Goal: Information Seeking & Learning: Learn about a topic

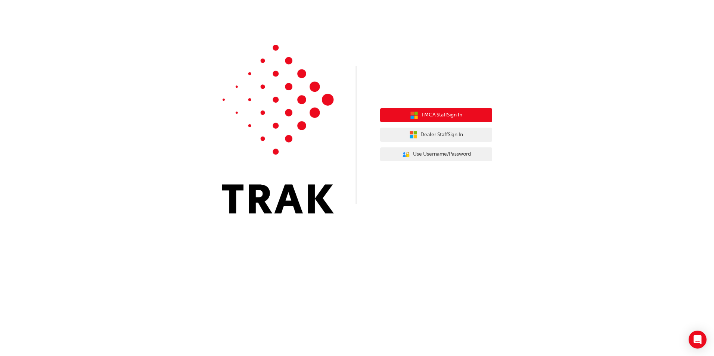
click at [456, 120] on button "TMCA Staff Sign In" at bounding box center [436, 115] width 112 height 14
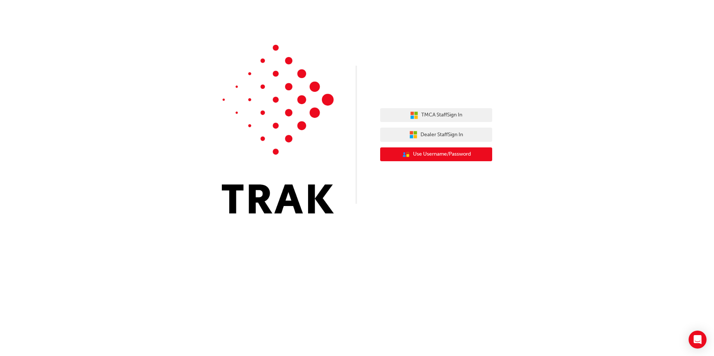
click at [411, 153] on button "User Authentication Icon - Blue Person, Gold Lock Use Username/Password" at bounding box center [436, 154] width 112 height 14
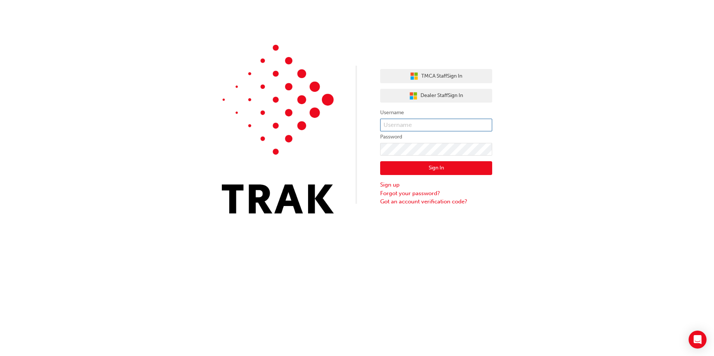
click at [417, 124] on input "text" at bounding box center [436, 125] width 112 height 13
click at [411, 125] on input "text" at bounding box center [436, 125] width 112 height 13
type input "Kylie.Webber"
click at [410, 168] on button "Sign In" at bounding box center [436, 168] width 112 height 14
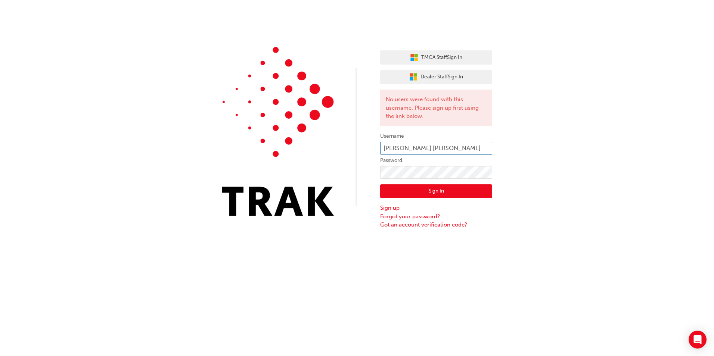
click at [423, 146] on input "Kylie.Webber" at bounding box center [436, 148] width 112 height 13
type input "K"
type input "93153536"
click at [441, 191] on button "Sign In" at bounding box center [436, 191] width 112 height 14
click at [530, 150] on div "TMCA Staff Sign In Dealer Staff Sign In No users were found with this username.…" at bounding box center [357, 114] width 714 height 229
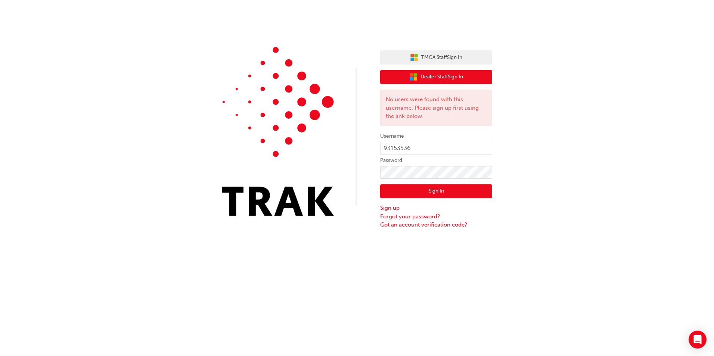
click at [430, 80] on span "Dealer Staff Sign In" at bounding box center [441, 77] width 43 height 9
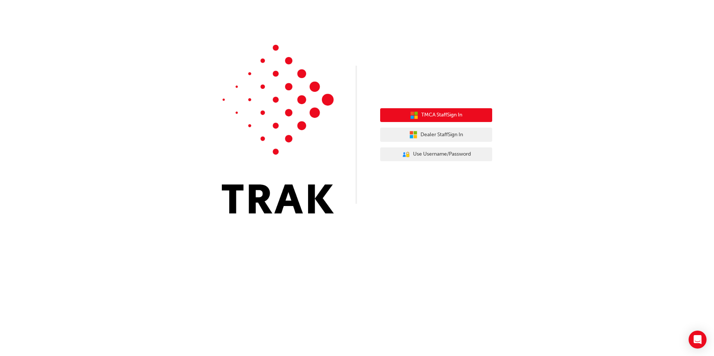
click at [425, 110] on button "TMCA Staff Sign In" at bounding box center [436, 115] width 112 height 14
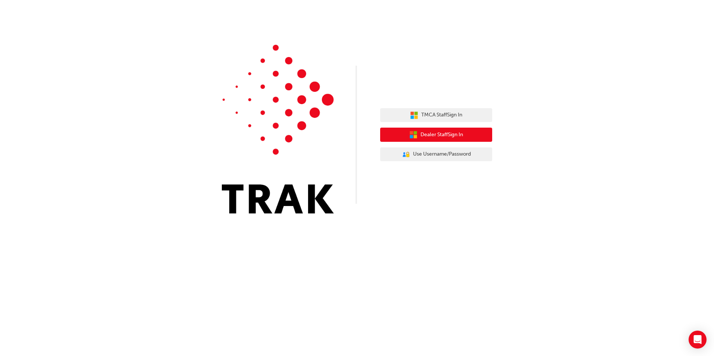
click at [420, 132] on span "Dealer Staff Sign In" at bounding box center [441, 135] width 43 height 9
click at [477, 152] on button "User Authentication Icon - Blue Person, Gold Lock Use Username/Password" at bounding box center [436, 154] width 112 height 14
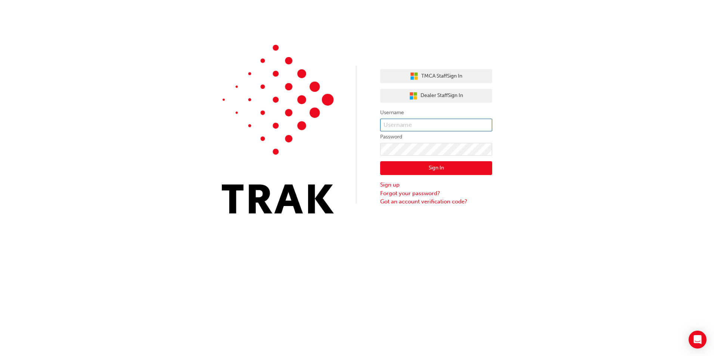
click at [458, 122] on input "text" at bounding box center [436, 125] width 112 height 13
type input "[PERSON_NAME].[PERSON_NAME]"
click at [442, 164] on button "Sign In" at bounding box center [436, 168] width 112 height 14
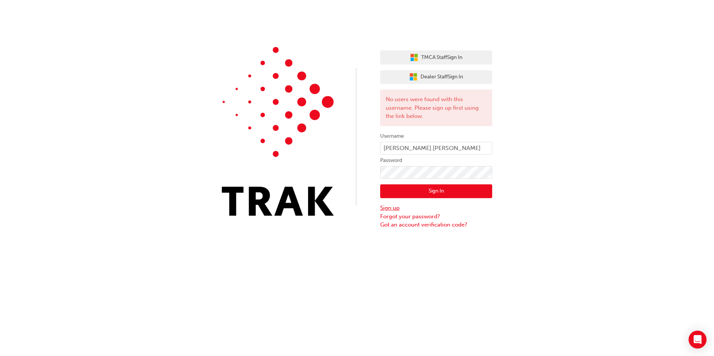
click at [388, 208] on link "Sign up" at bounding box center [436, 208] width 112 height 9
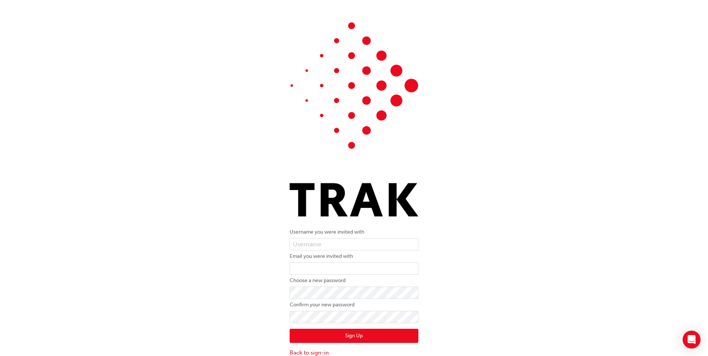
scroll to position [17, 0]
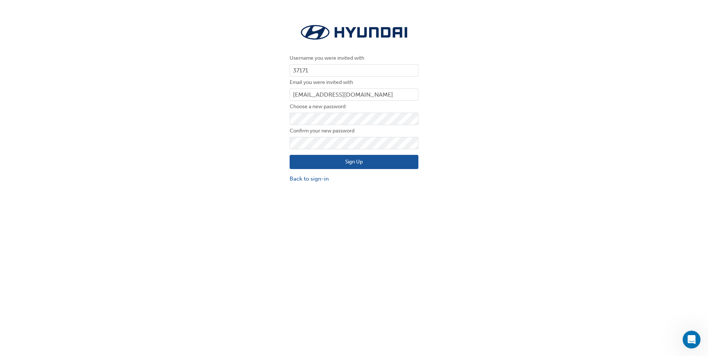
click at [373, 162] on button "Sign Up" at bounding box center [354, 162] width 129 height 14
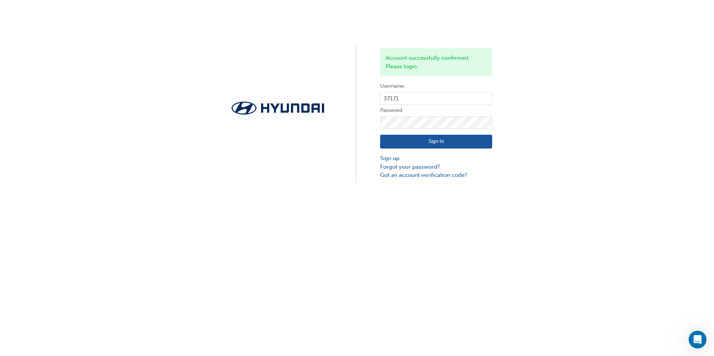
click at [465, 141] on button "Sign In" at bounding box center [436, 142] width 112 height 14
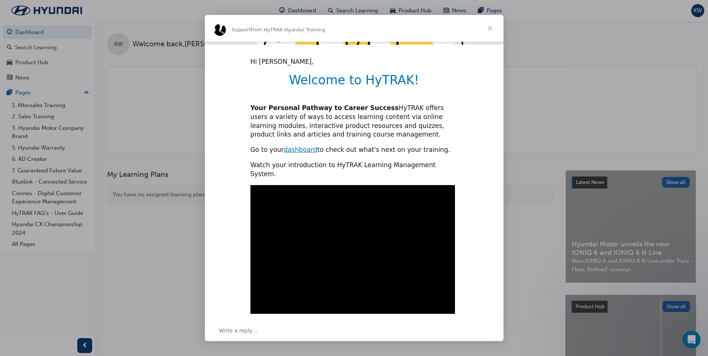
scroll to position [155, 0]
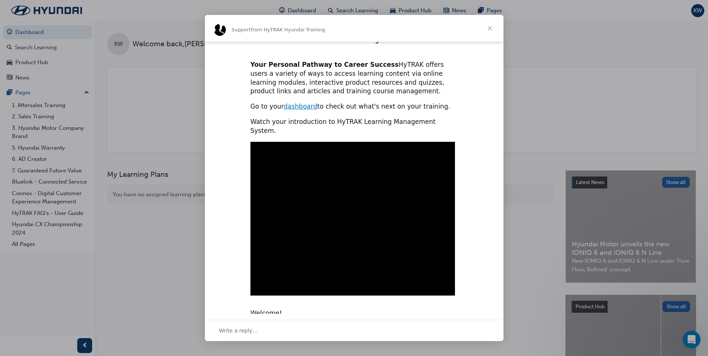
type input "978674"
click at [491, 29] on span "Close" at bounding box center [490, 28] width 27 height 27
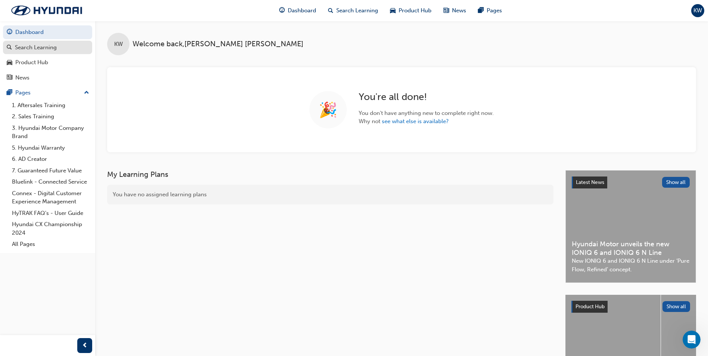
click at [41, 51] on div "Search Learning" at bounding box center [36, 47] width 42 height 9
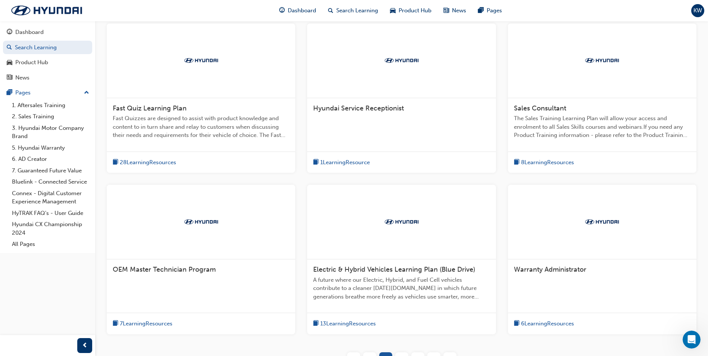
scroll to position [112, 0]
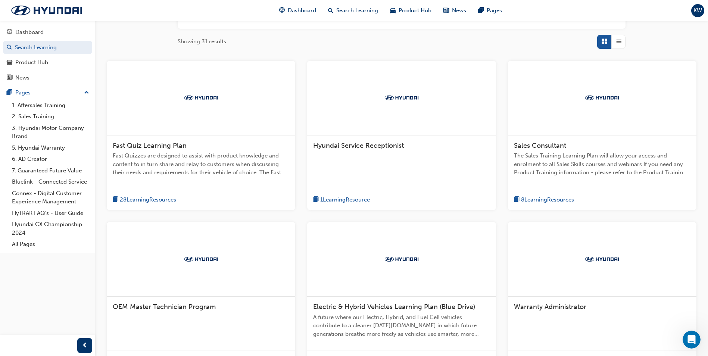
click at [160, 199] on span "28 Learning Resources" at bounding box center [148, 200] width 56 height 9
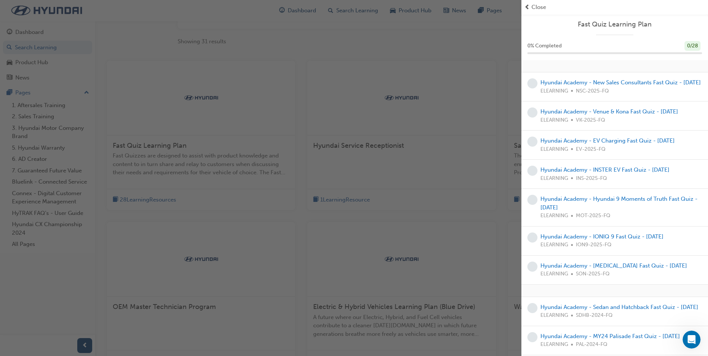
click at [165, 48] on div "button" at bounding box center [261, 178] width 522 height 356
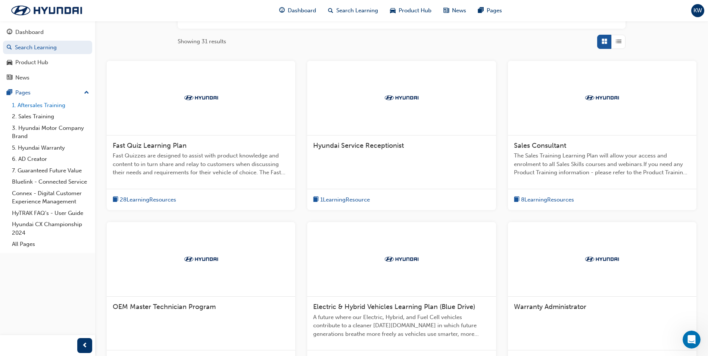
click at [59, 107] on link "1. Aftersales Training" at bounding box center [50, 106] width 83 height 12
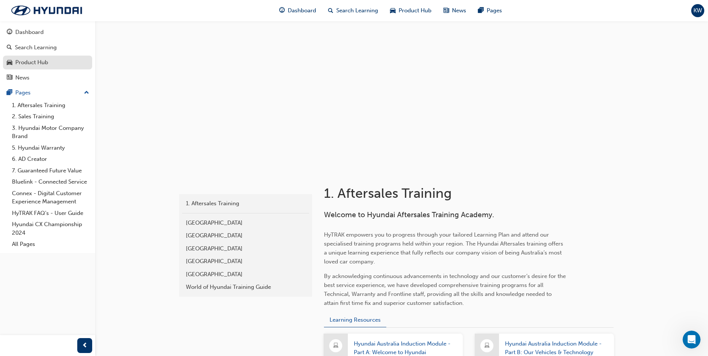
click at [46, 65] on div "Product Hub" at bounding box center [31, 62] width 33 height 9
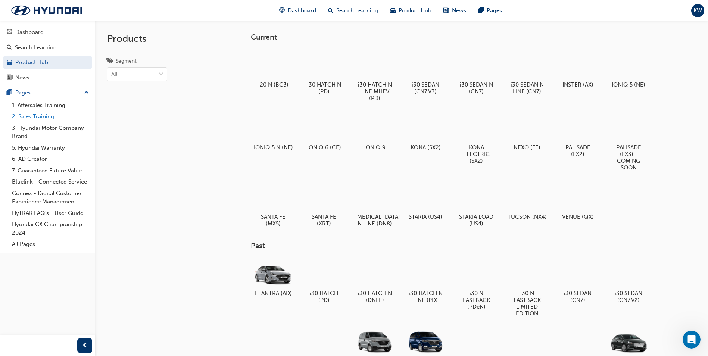
click at [51, 117] on link "2. Sales Training" at bounding box center [50, 117] width 83 height 12
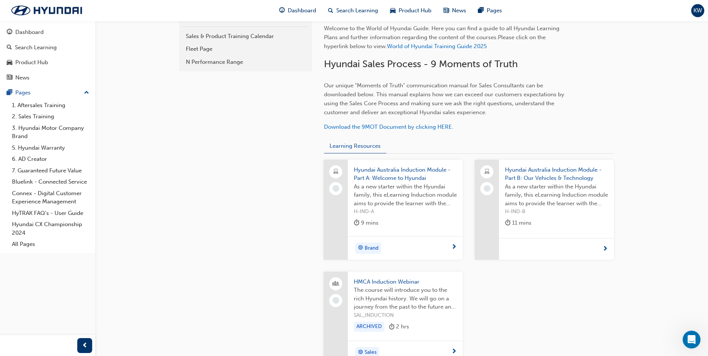
scroll to position [149, 0]
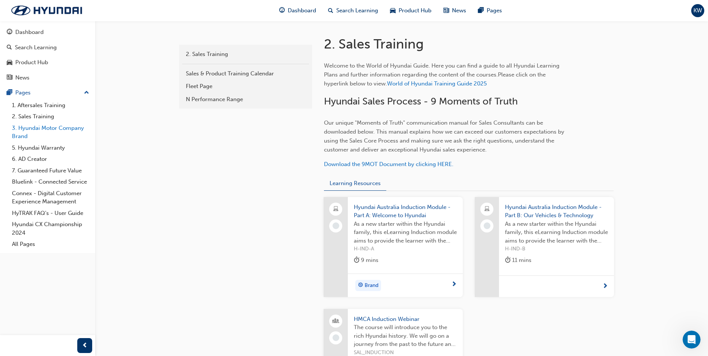
click at [55, 131] on link "3. Hyundai Motor Company Brand" at bounding box center [50, 132] width 83 height 20
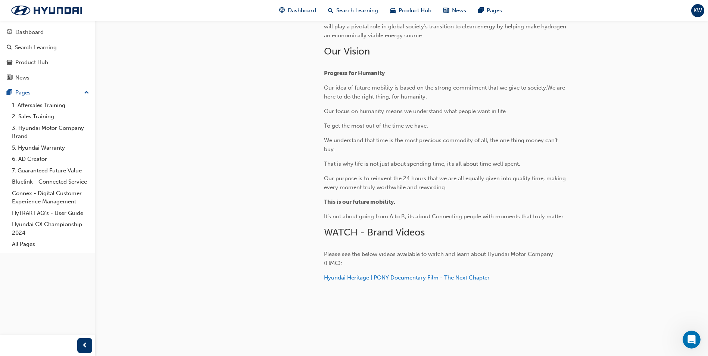
scroll to position [89, 0]
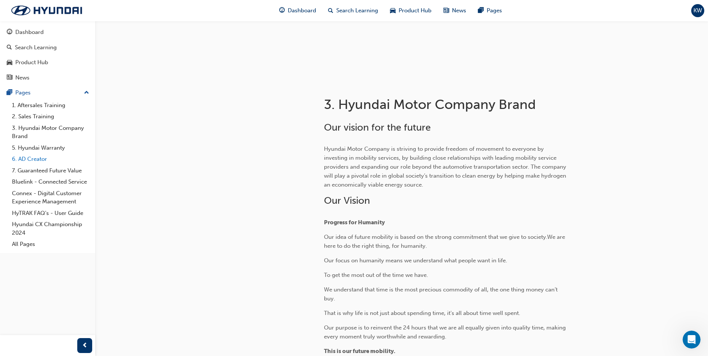
click at [32, 161] on link "6. AD Creator" at bounding box center [50, 159] width 83 height 12
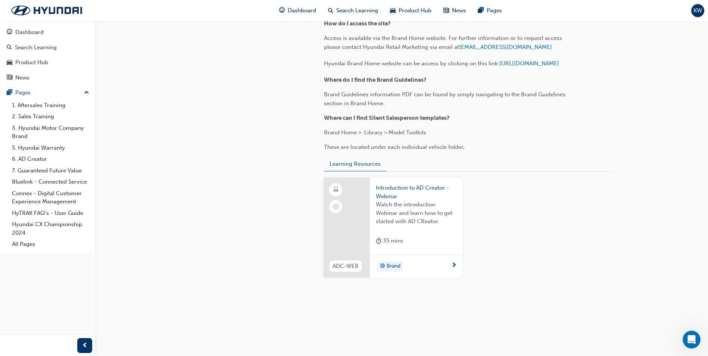
scroll to position [1028, 0]
click at [68, 172] on link "7. Guaranteed Future Value" at bounding box center [50, 171] width 83 height 12
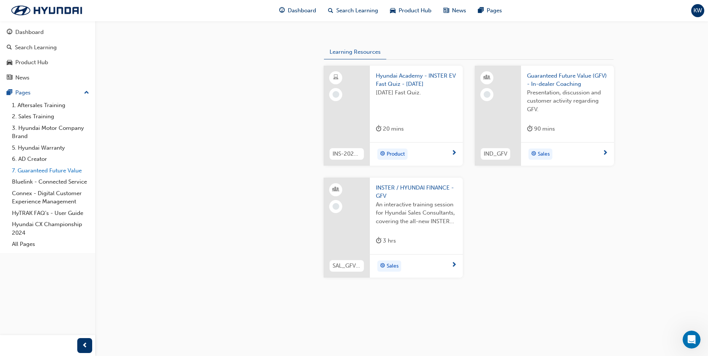
scroll to position [557, 0]
click at [75, 182] on link "Bluelink - Connected Service" at bounding box center [50, 182] width 83 height 12
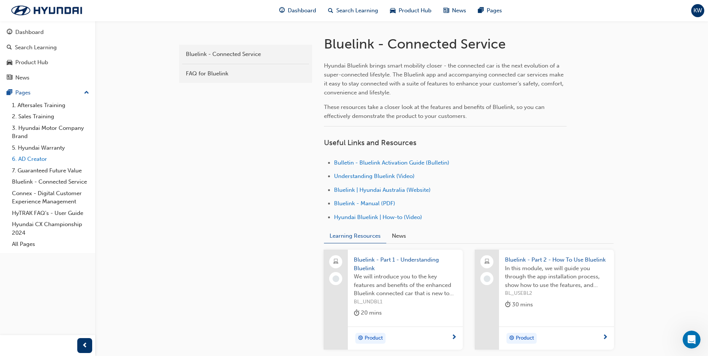
scroll to position [187, 0]
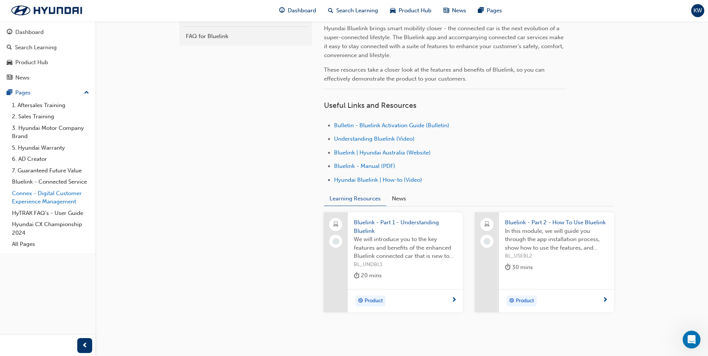
click at [75, 200] on link "Connex - Digital Customer Experience Management" at bounding box center [50, 198] width 83 height 20
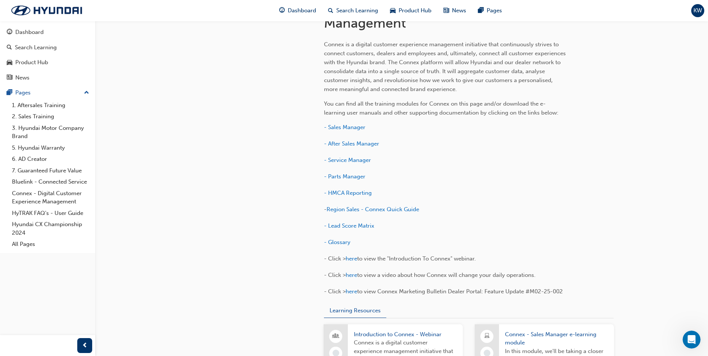
scroll to position [224, 0]
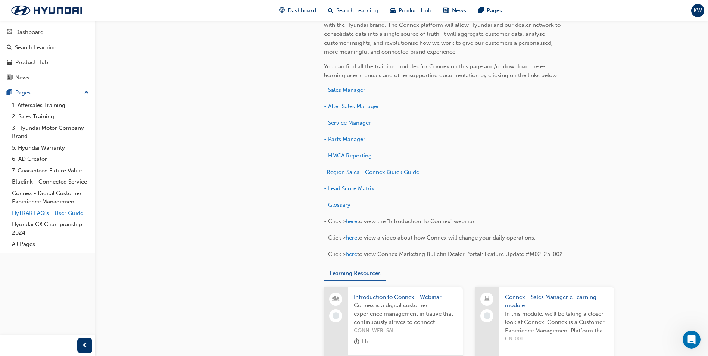
click at [70, 214] on link "HyTRAK FAQ's - User Guide" at bounding box center [50, 214] width 83 height 12
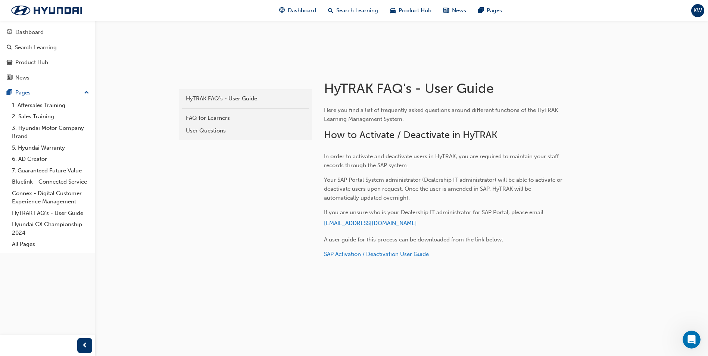
scroll to position [411, 0]
click at [75, 224] on link "Hyundai CX Championship 2024" at bounding box center [50, 229] width 83 height 20
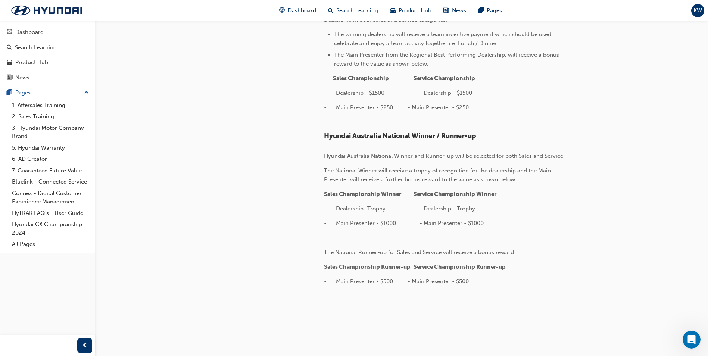
scroll to position [1174, 0]
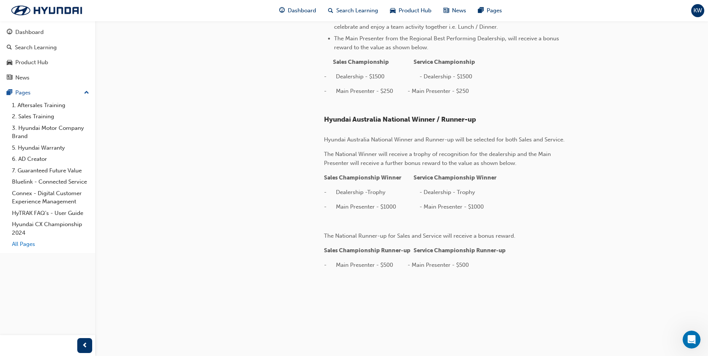
click at [27, 245] on link "All Pages" at bounding box center [50, 245] width 83 height 12
